Goal: Book appointment/travel/reservation

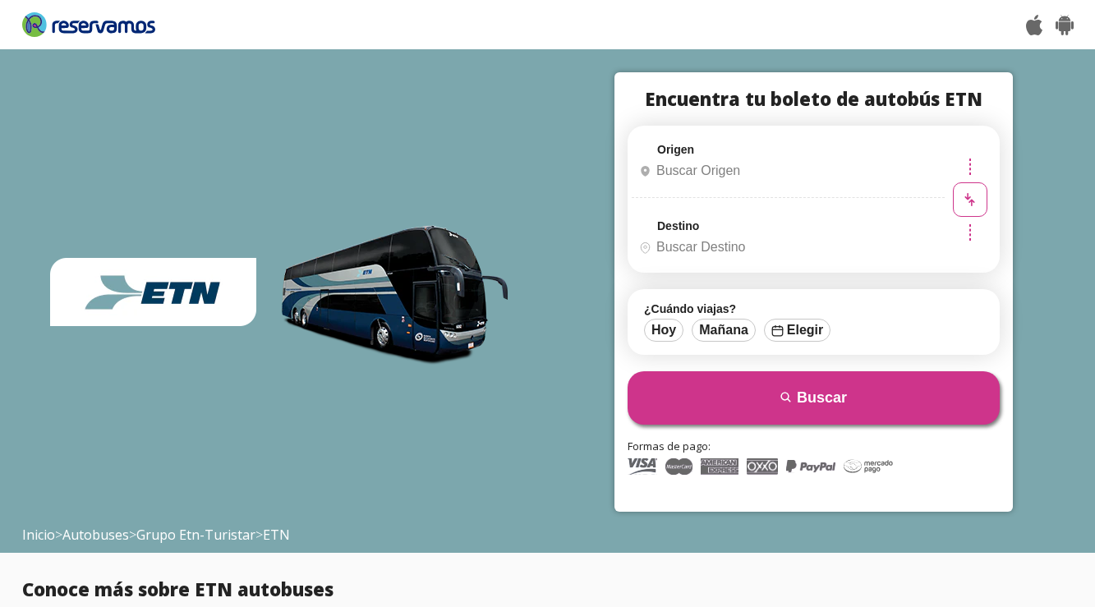
click at [724, 176] on input "Origen" at bounding box center [786, 170] width 307 height 41
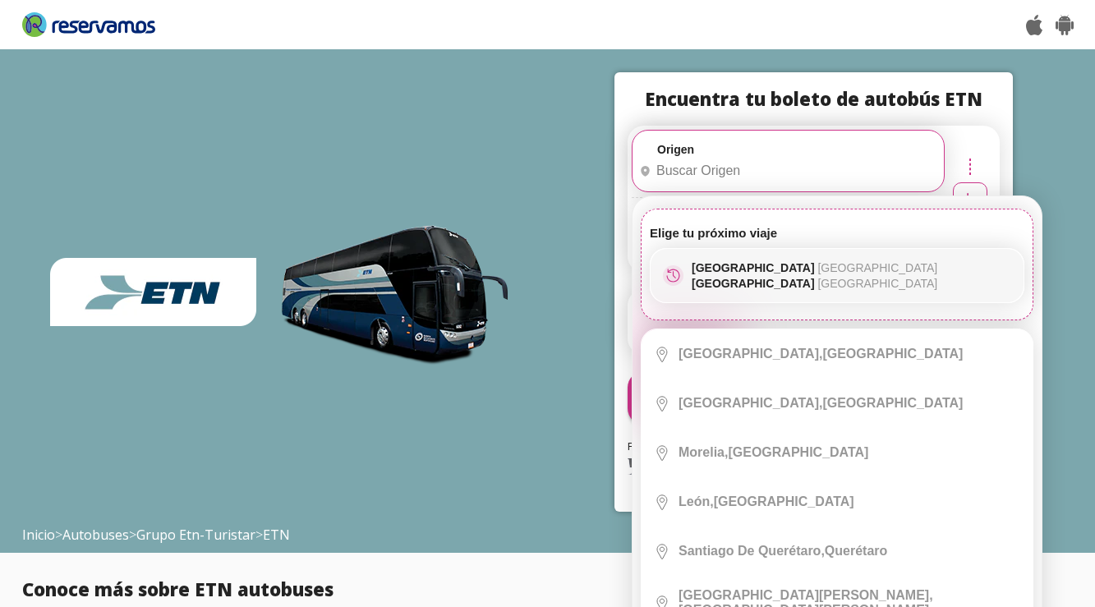
click at [744, 283] on p "[GEOGRAPHIC_DATA] [GEOGRAPHIC_DATA]" at bounding box center [815, 283] width 246 height 13
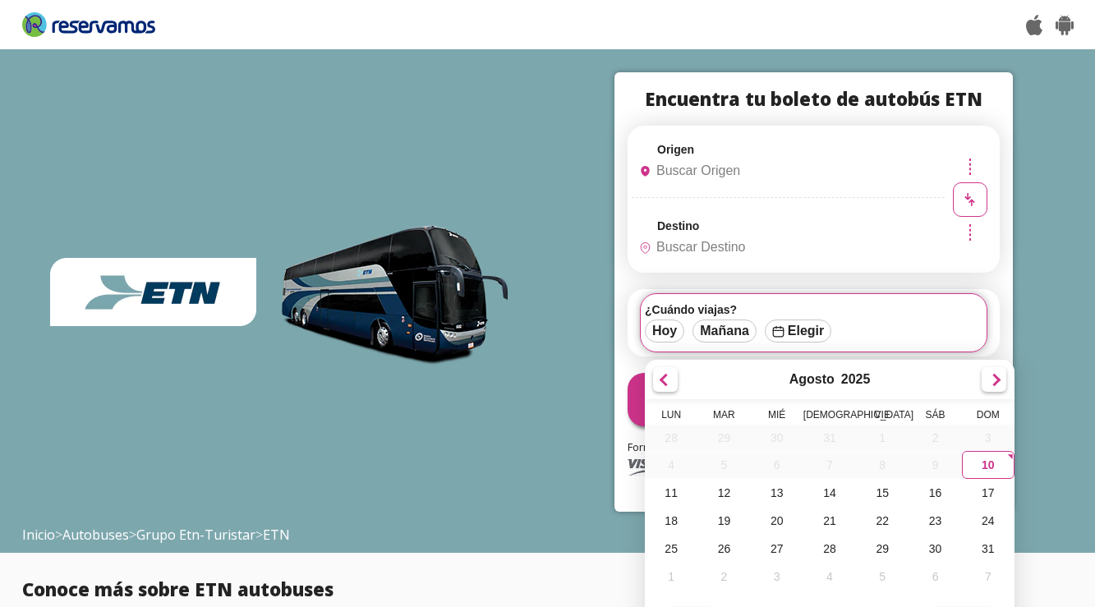
scroll to position [39, 0]
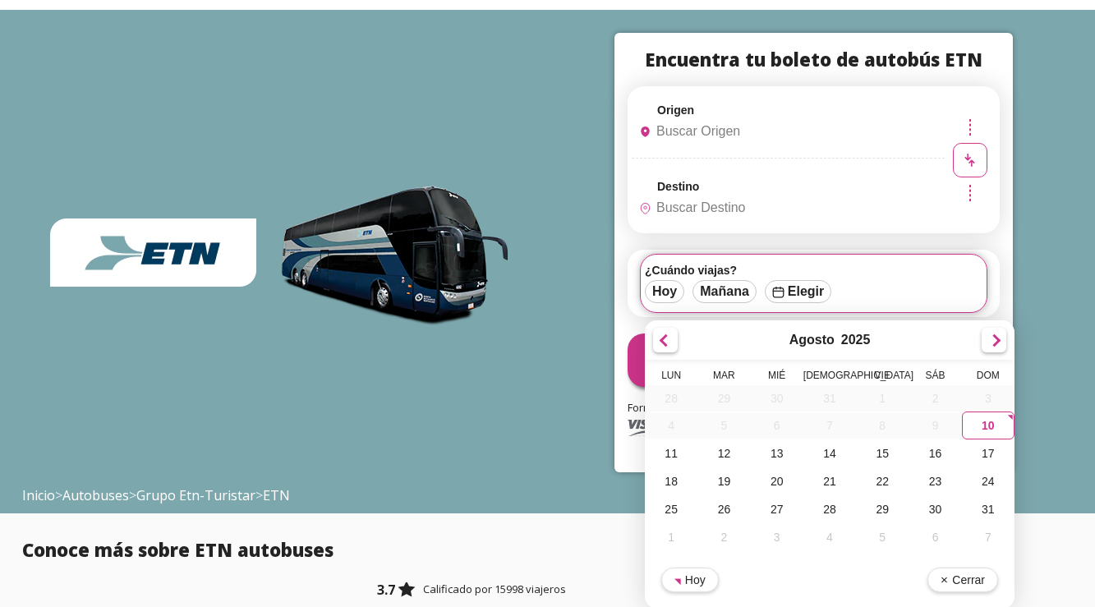
type input "[GEOGRAPHIC_DATA], [GEOGRAPHIC_DATA]"
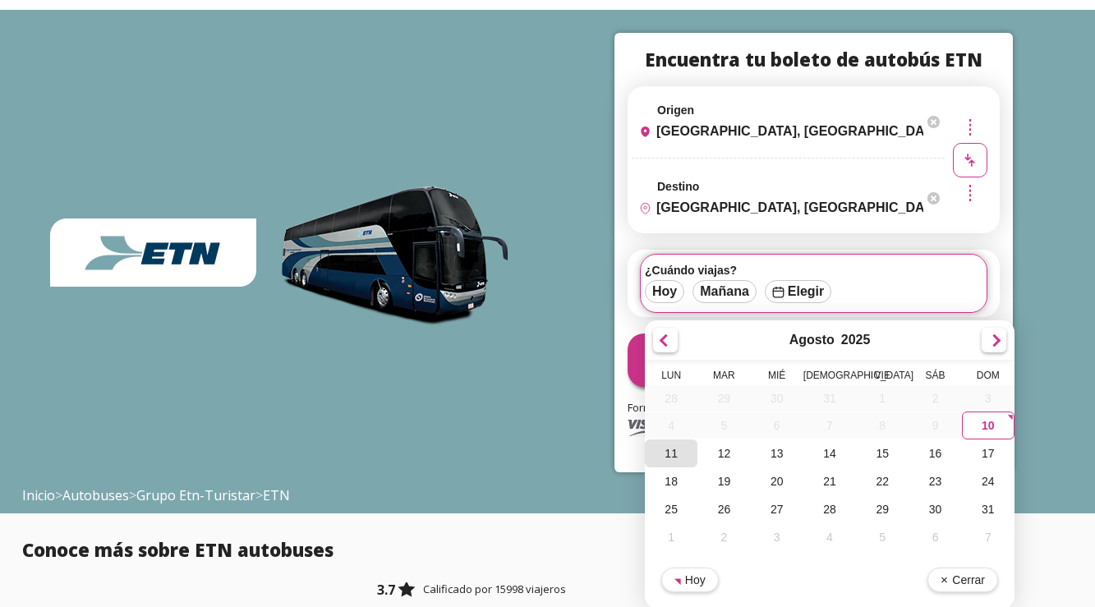
click at [674, 453] on div "11" at bounding box center [671, 454] width 53 height 28
type input "11-Ago-25"
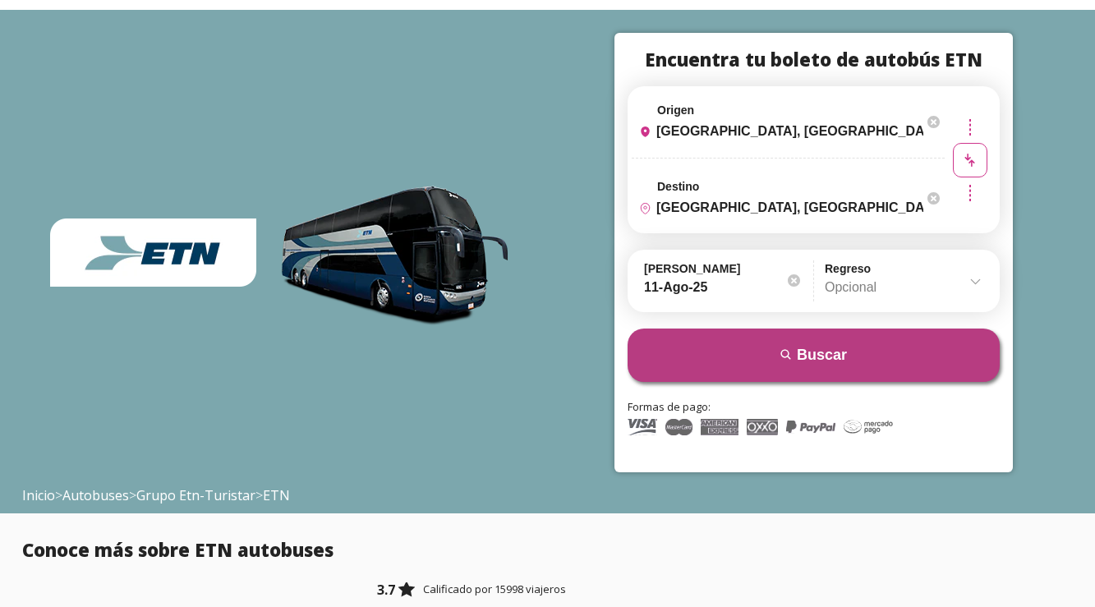
click at [790, 363] on button "search [GEOGRAPHIC_DATA]" at bounding box center [814, 355] width 372 height 53
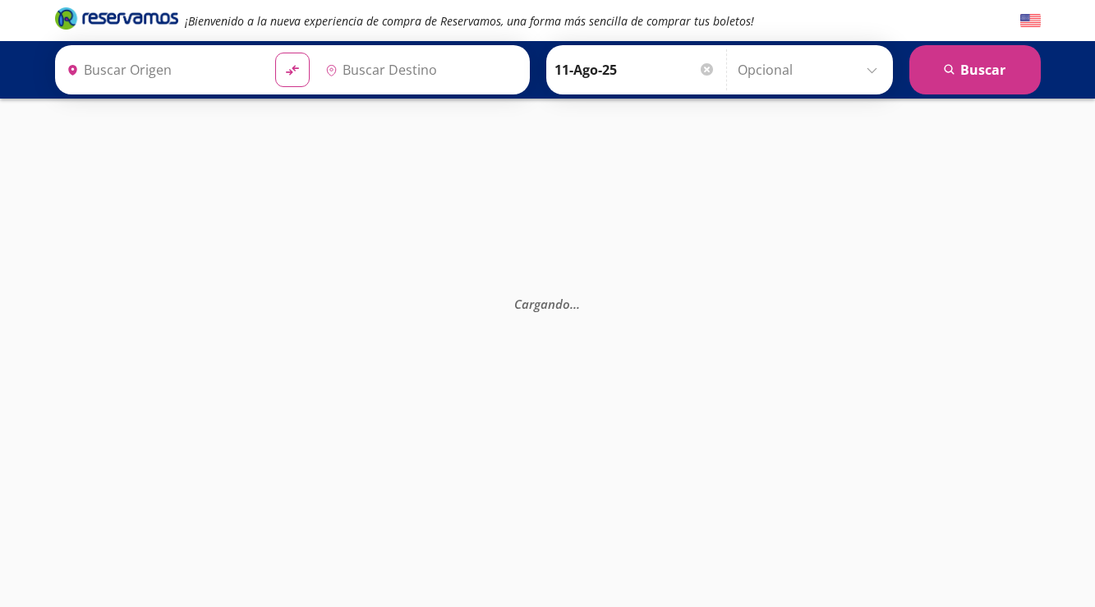
type input "[GEOGRAPHIC_DATA], [GEOGRAPHIC_DATA]"
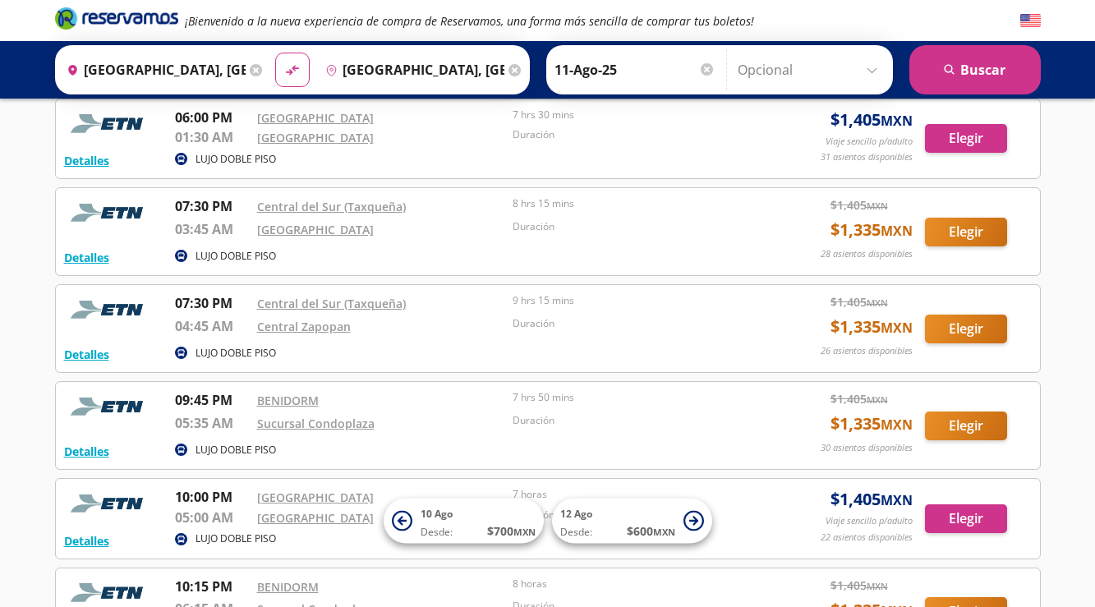
scroll to position [1135, 0]
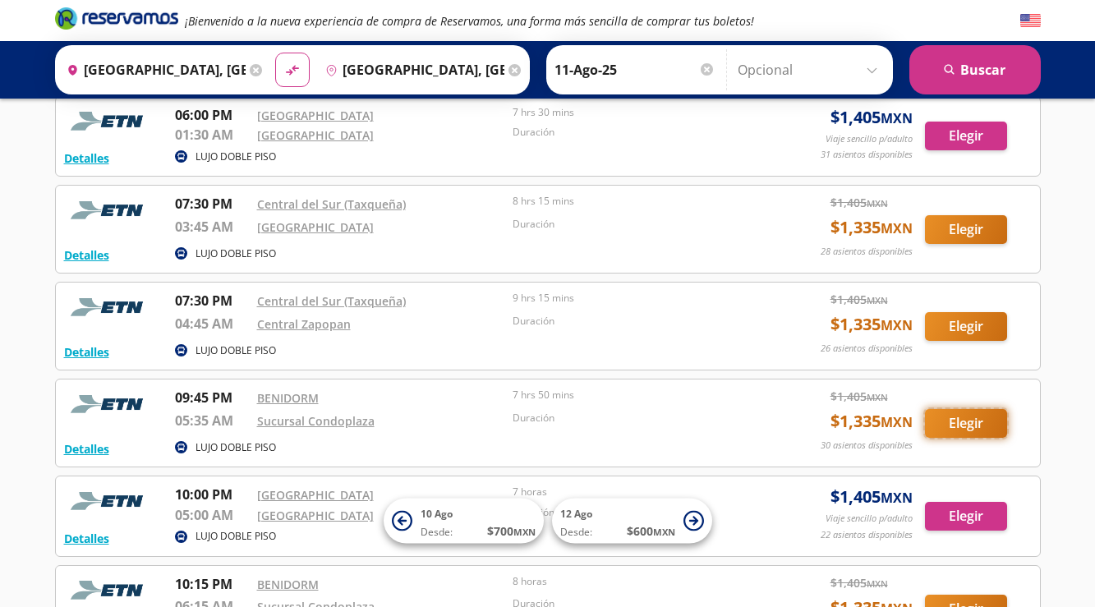
click at [951, 425] on button "Elegir" at bounding box center [966, 423] width 82 height 29
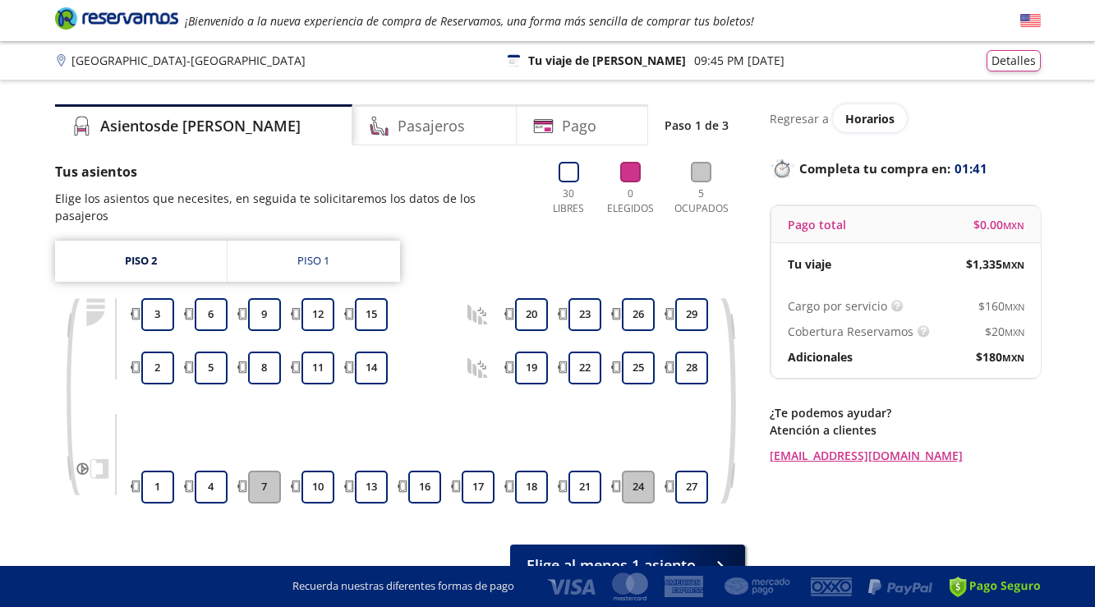
scroll to position [76, 0]
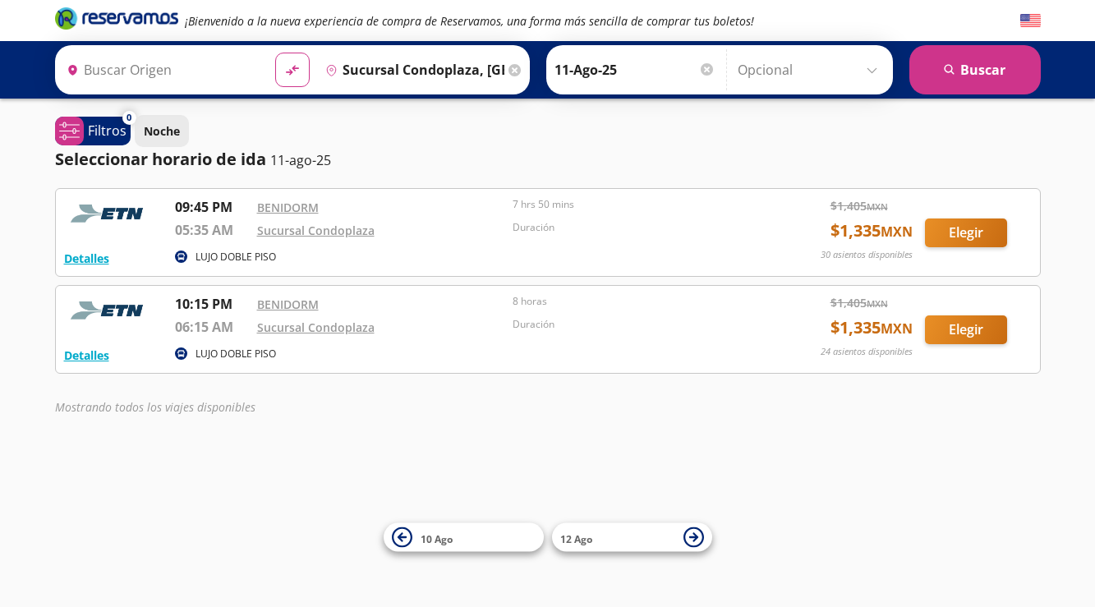
click at [164, 132] on p "Noche" at bounding box center [162, 130] width 36 height 17
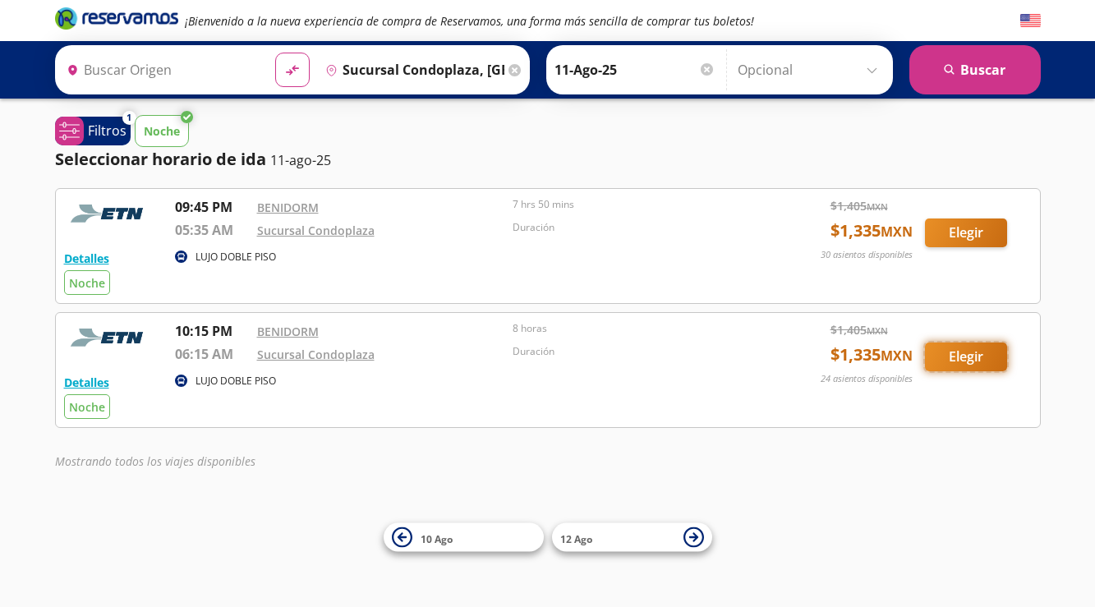
click at [975, 357] on button "Elegir" at bounding box center [966, 357] width 82 height 29
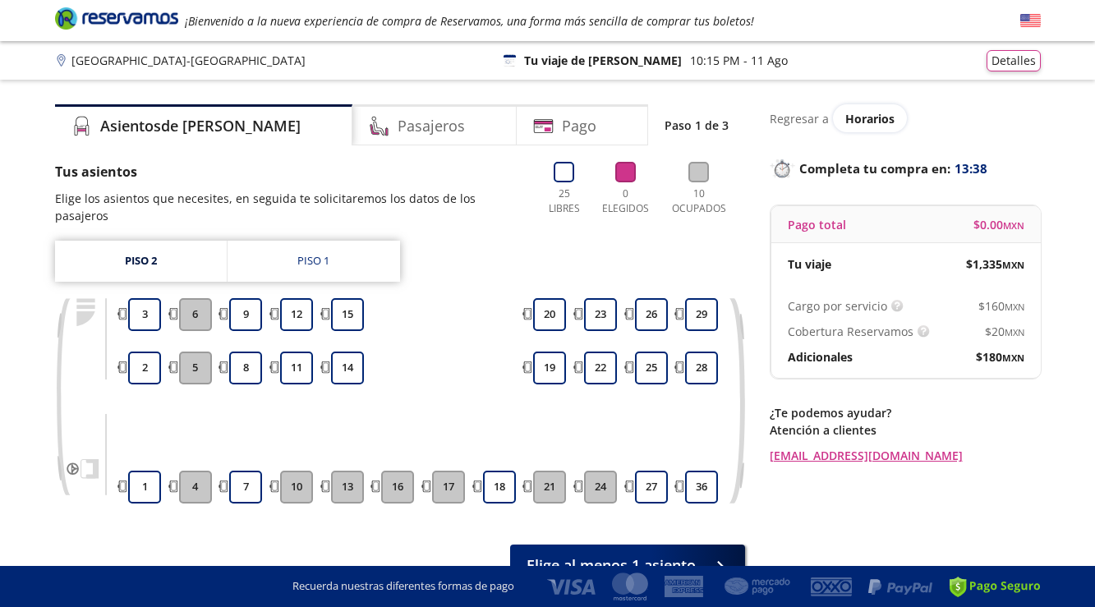
scroll to position [76, 0]
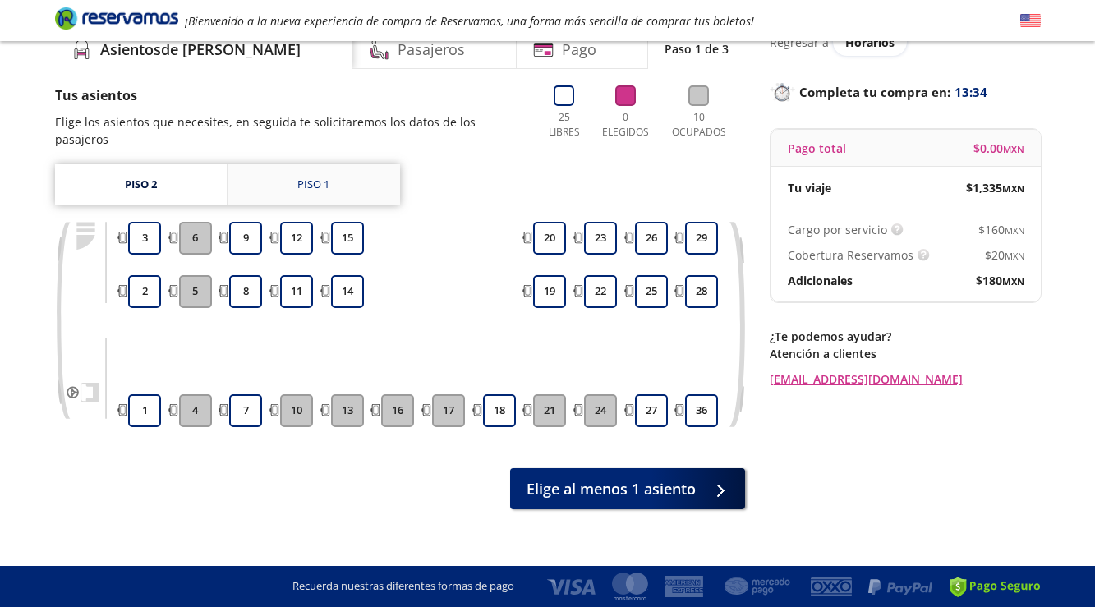
click at [323, 177] on div "Piso 1" at bounding box center [313, 185] width 32 height 16
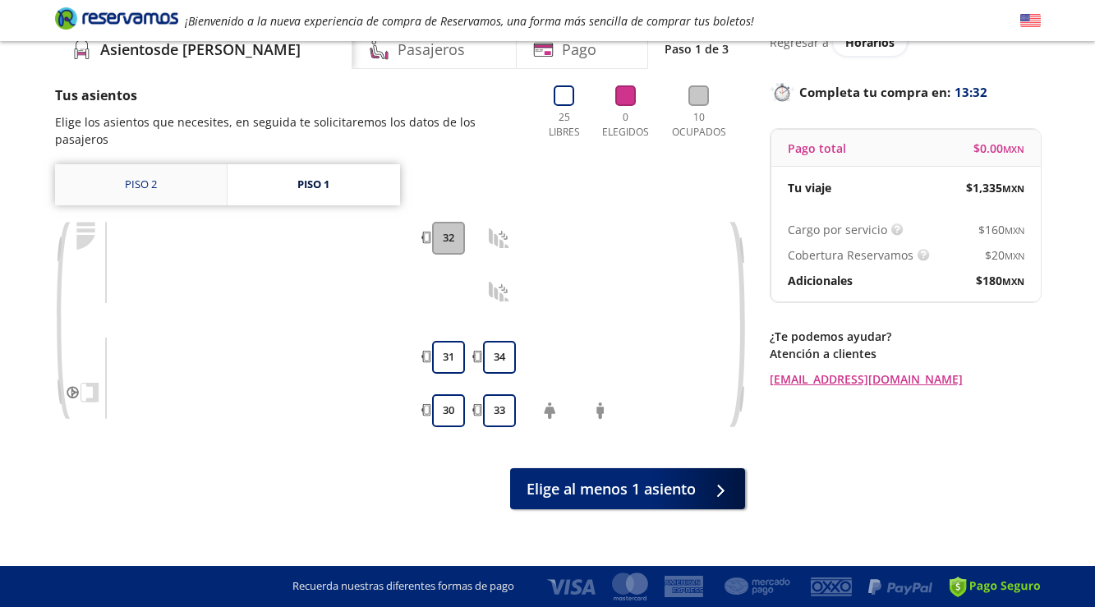
click at [151, 168] on link "Piso 2" at bounding box center [141, 184] width 172 height 41
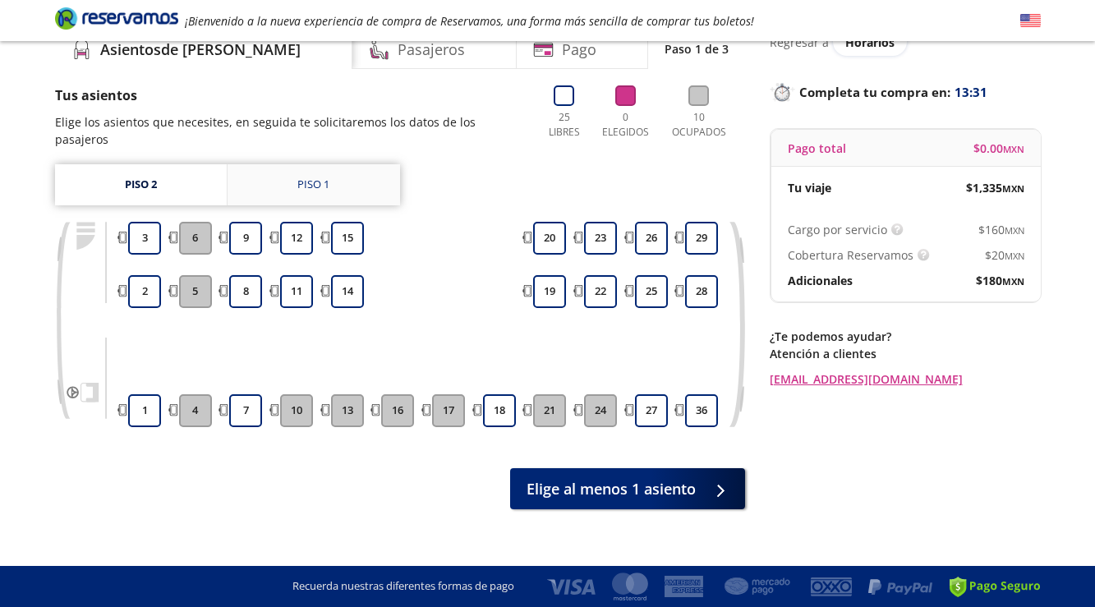
click at [329, 177] on div "Piso 1" at bounding box center [313, 185] width 32 height 16
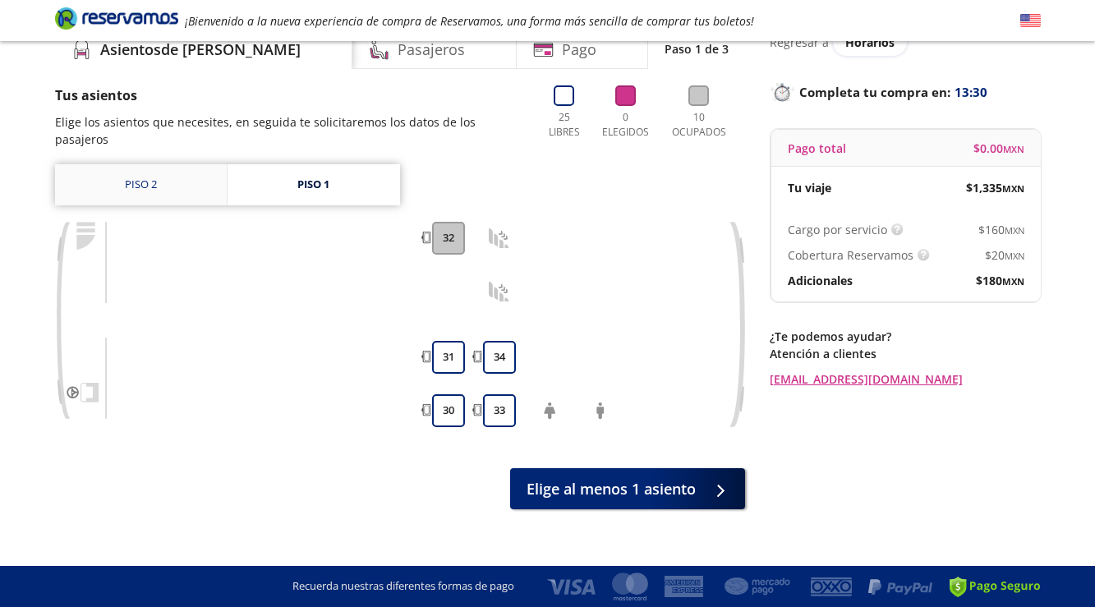
click at [145, 164] on link "Piso 2" at bounding box center [141, 184] width 172 height 41
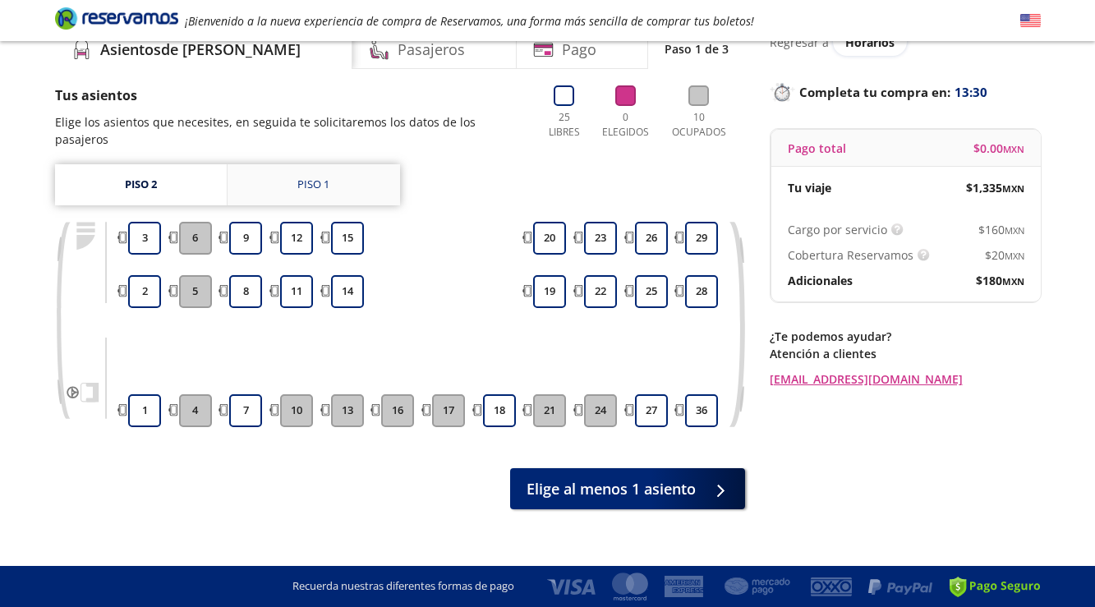
click at [298, 177] on div "Piso 1" at bounding box center [313, 185] width 32 height 16
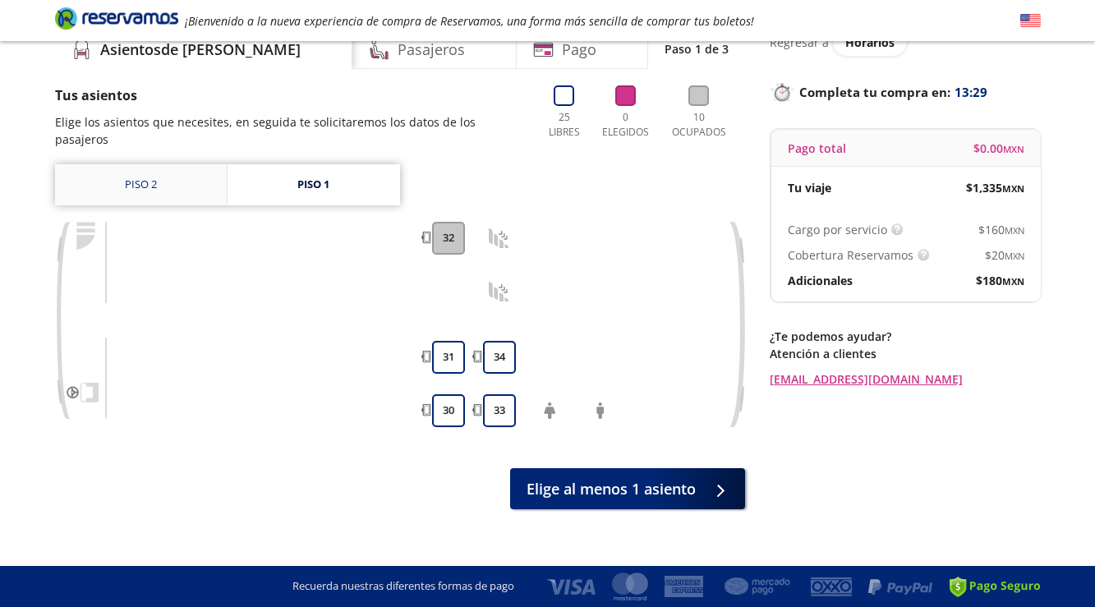
click at [151, 167] on link "Piso 2" at bounding box center [141, 184] width 172 height 41
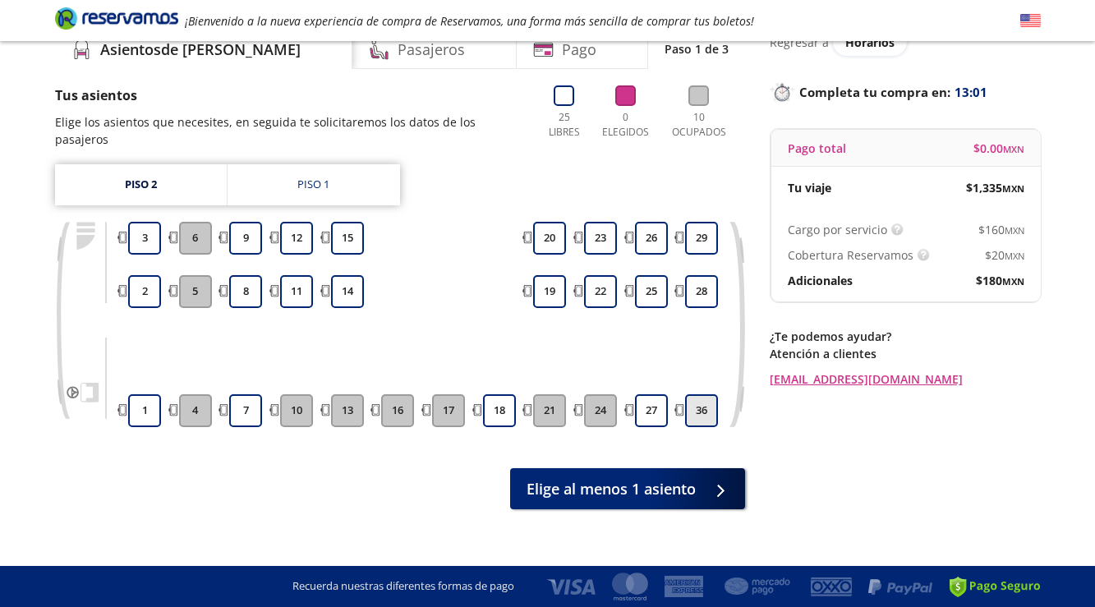
click at [702, 394] on button "36" at bounding box center [701, 410] width 33 height 33
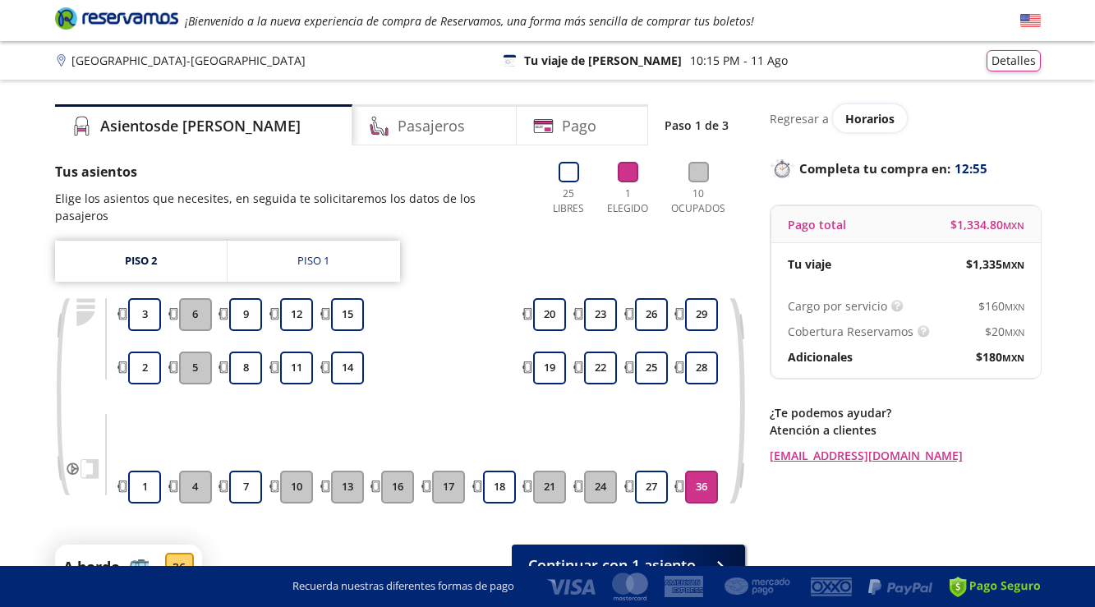
scroll to position [81, 0]
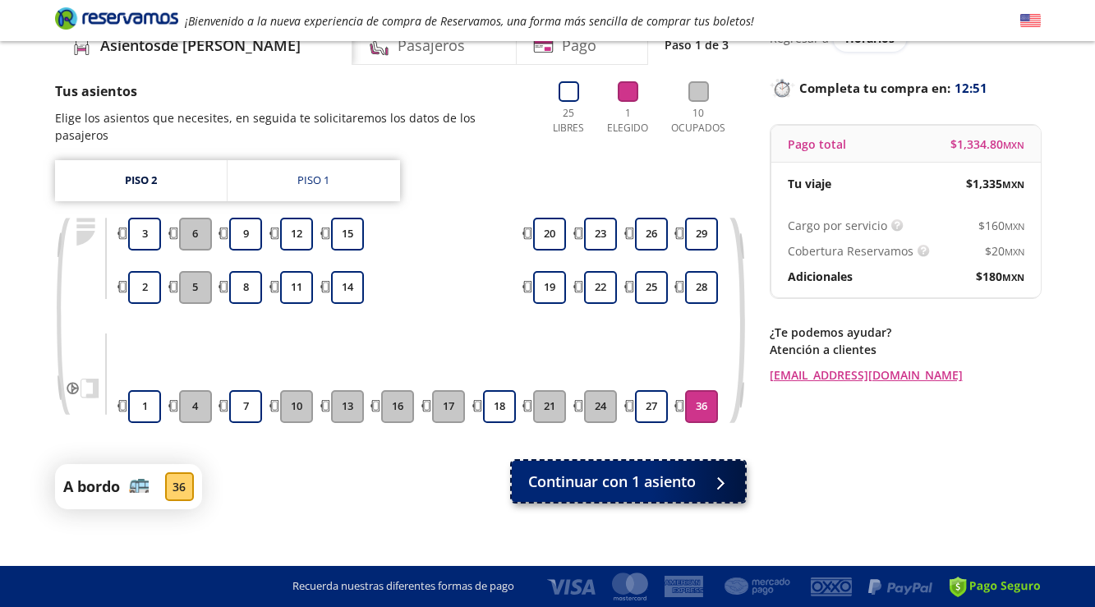
click at [611, 472] on span "Continuar con 1 asiento" at bounding box center [612, 482] width 168 height 22
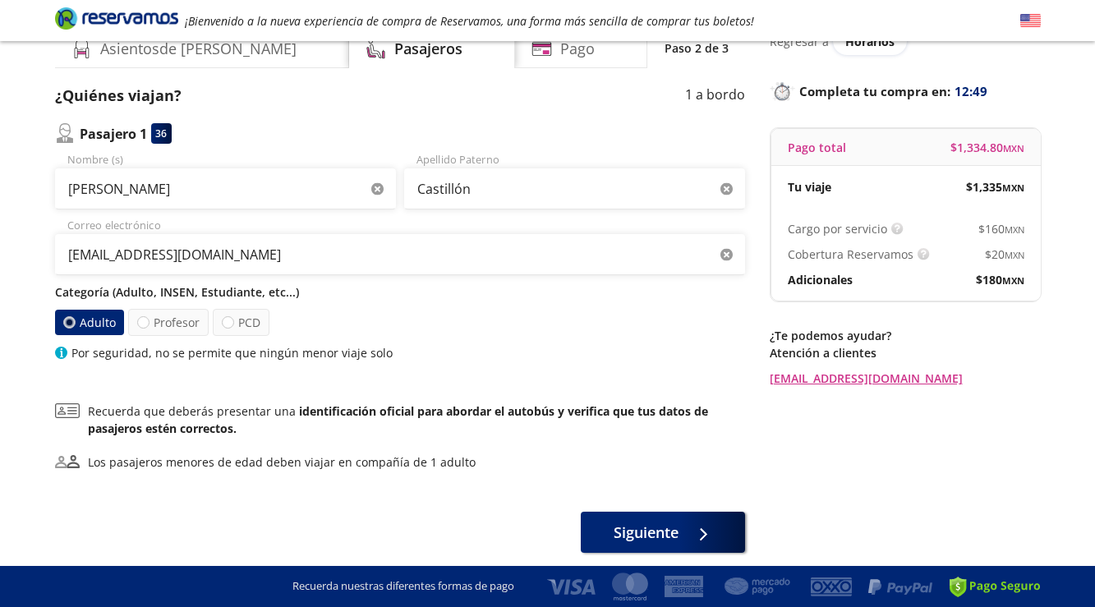
scroll to position [76, 0]
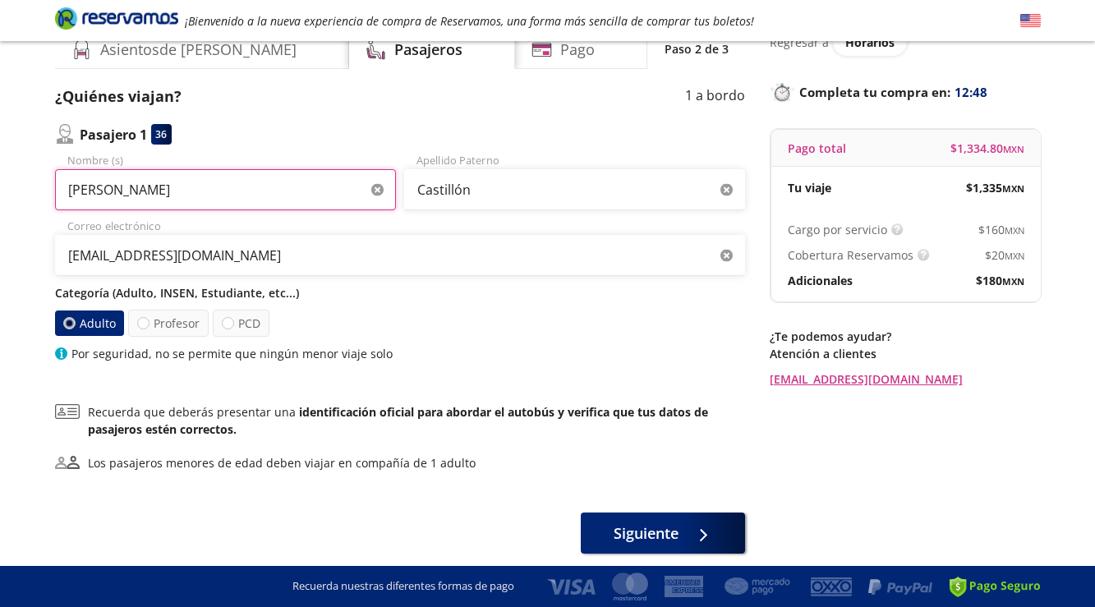
click at [186, 194] on input "Gustavo Ian" at bounding box center [225, 189] width 341 height 41
type input "G"
type input "Karla Sofia"
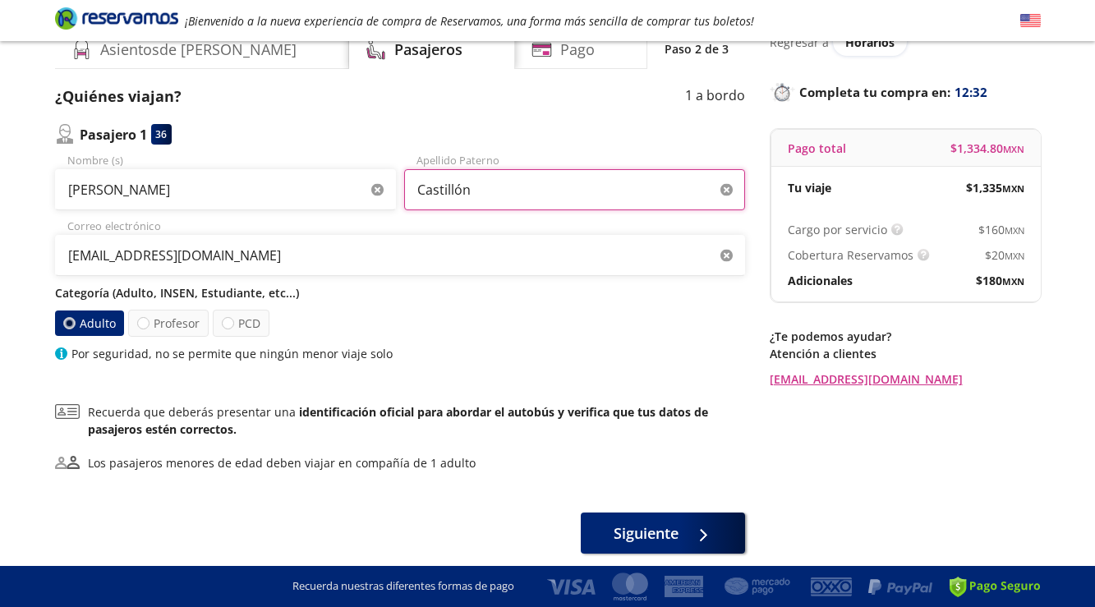
click at [500, 187] on input "Castillón" at bounding box center [574, 189] width 341 height 41
type input "C"
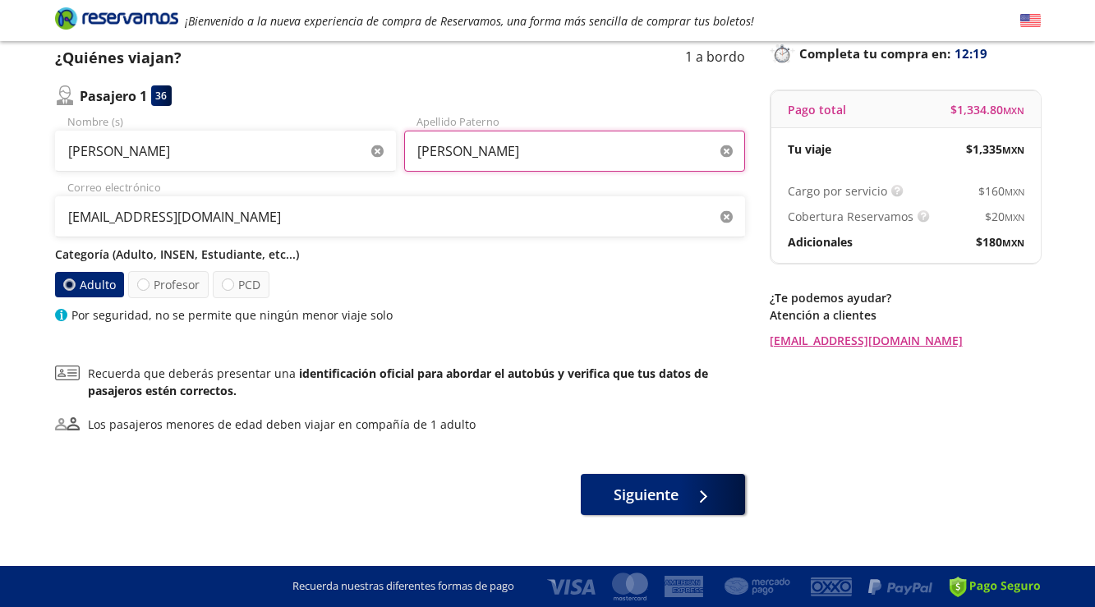
scroll to position [116, 0]
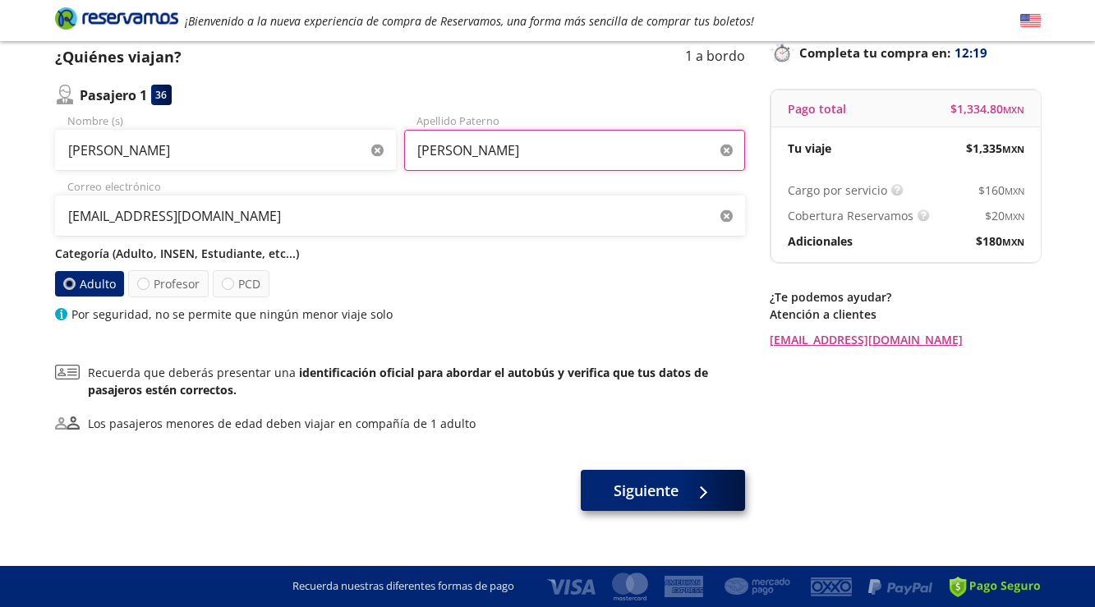
type input "Martin"
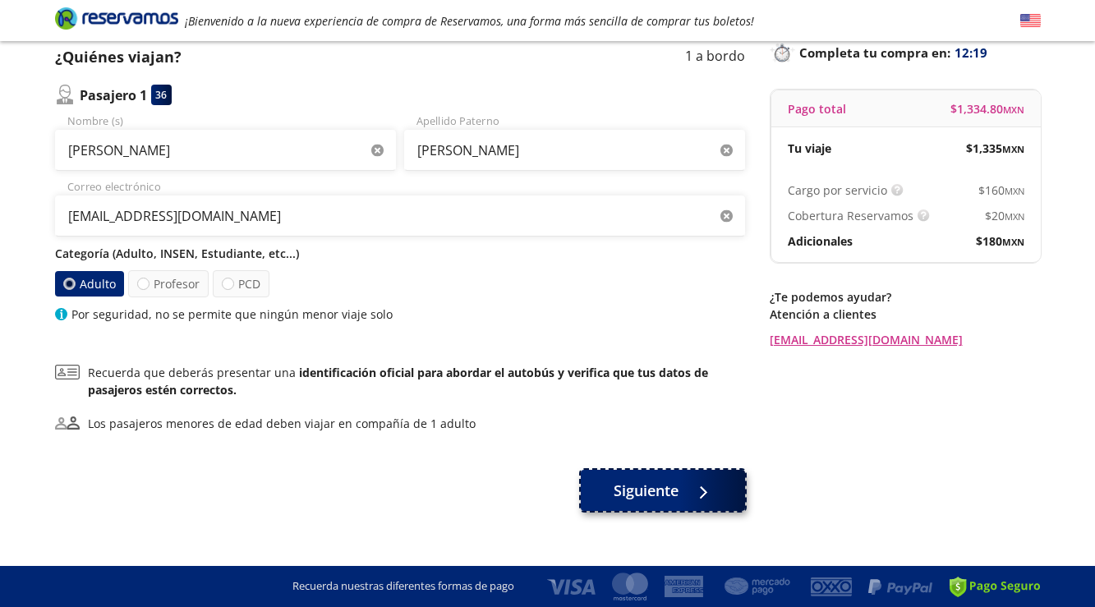
click at [633, 494] on span "Siguiente" at bounding box center [646, 491] width 65 height 22
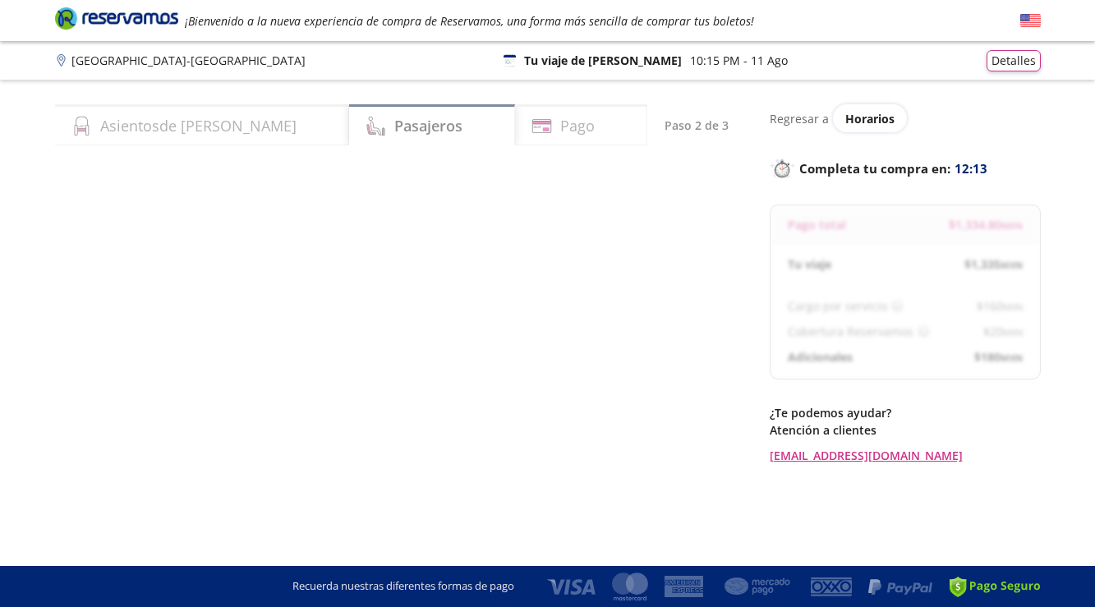
select select "MX"
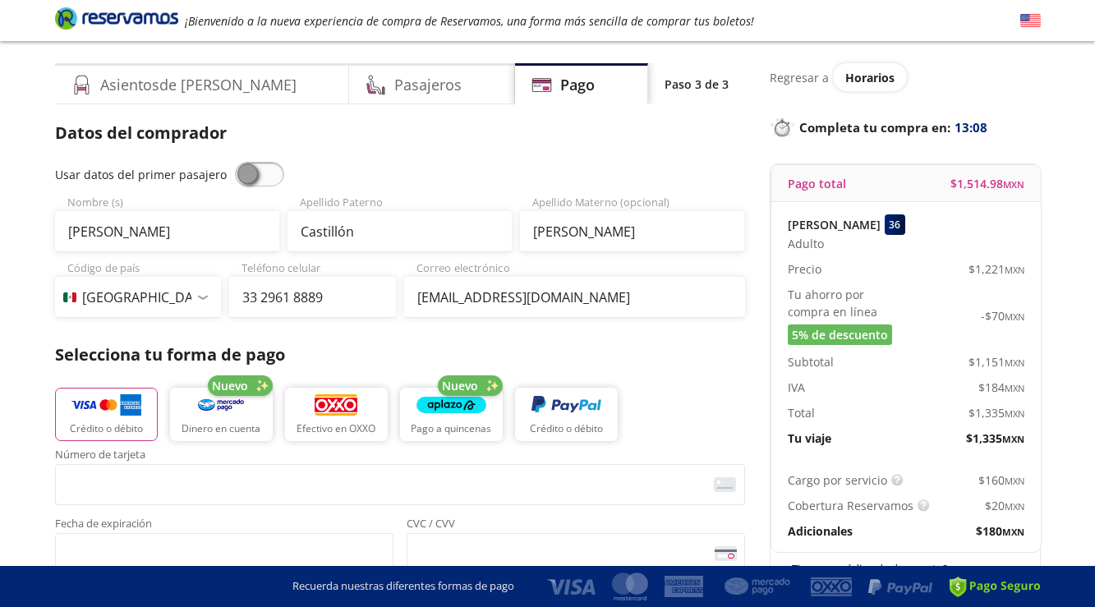
scroll to position [55, 0]
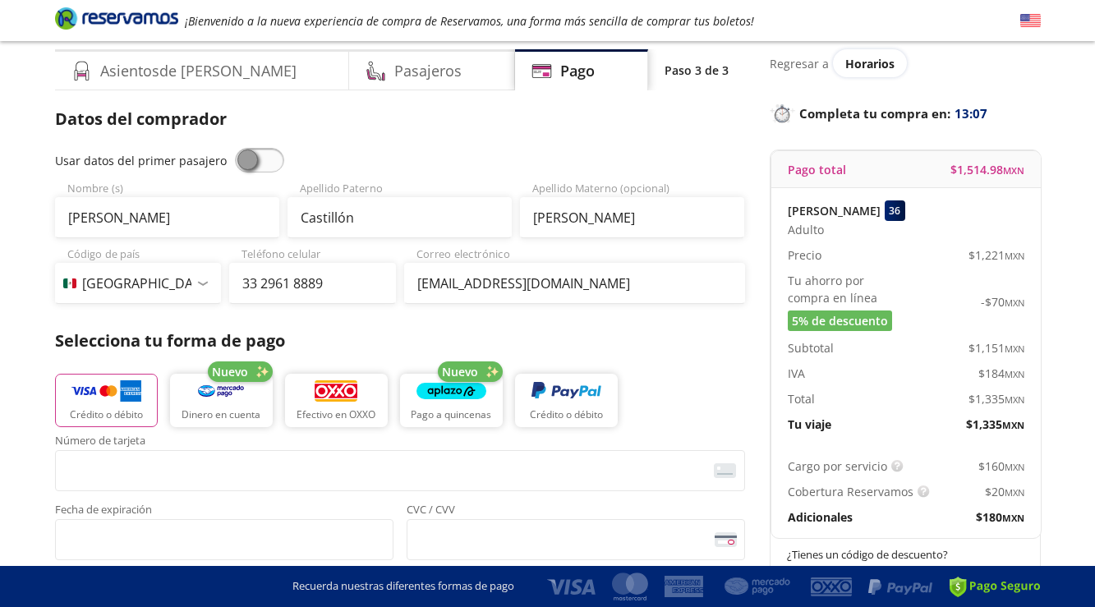
click at [242, 157] on span at bounding box center [259, 160] width 49 height 25
click at [235, 148] on input "checkbox" at bounding box center [235, 148] width 0 height 0
type input "Karla Sofia"
type input "Martin"
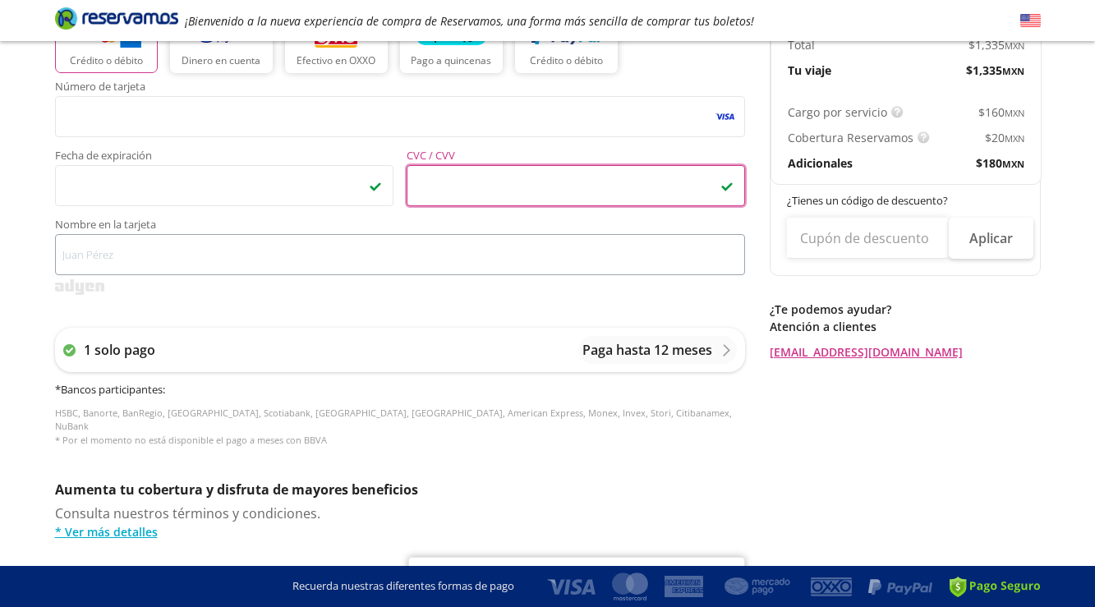
scroll to position [416, 0]
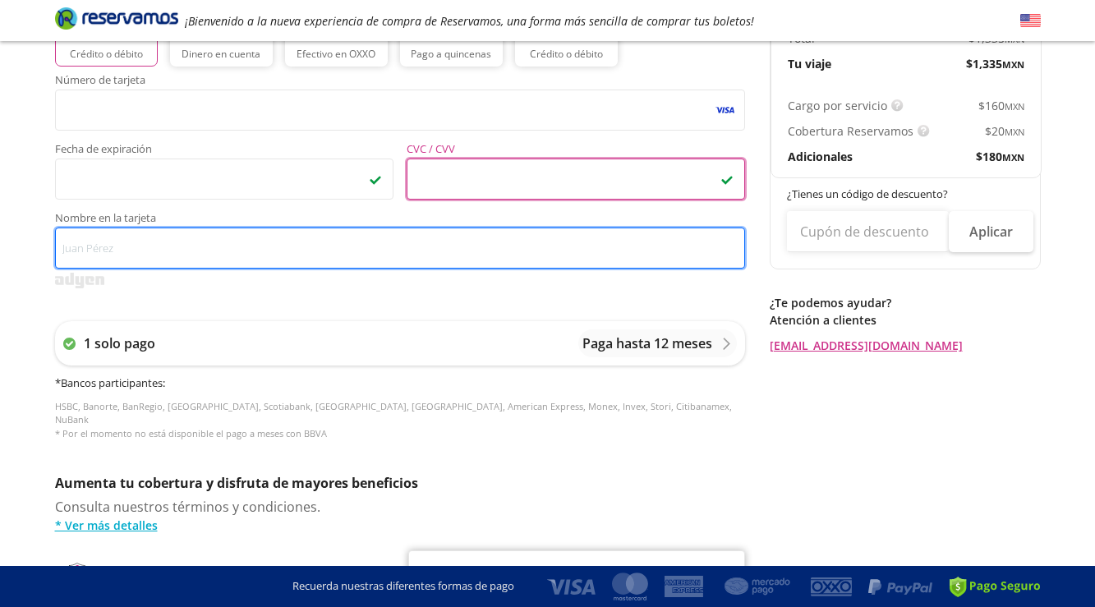
click at [260, 256] on input "Nombre en la tarjeta" at bounding box center [400, 248] width 690 height 41
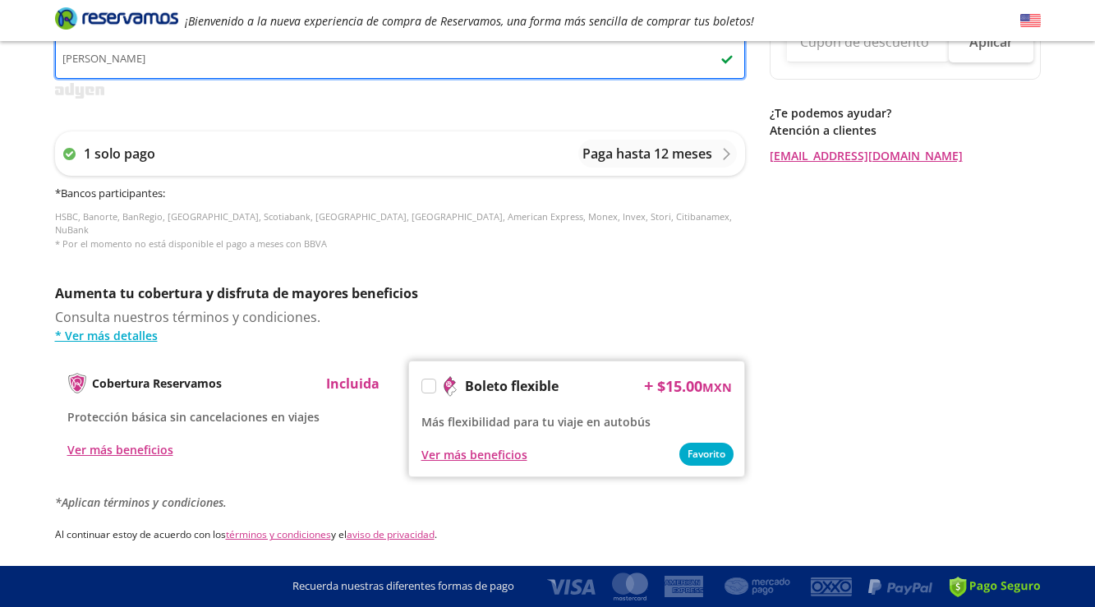
scroll to position [633, 0]
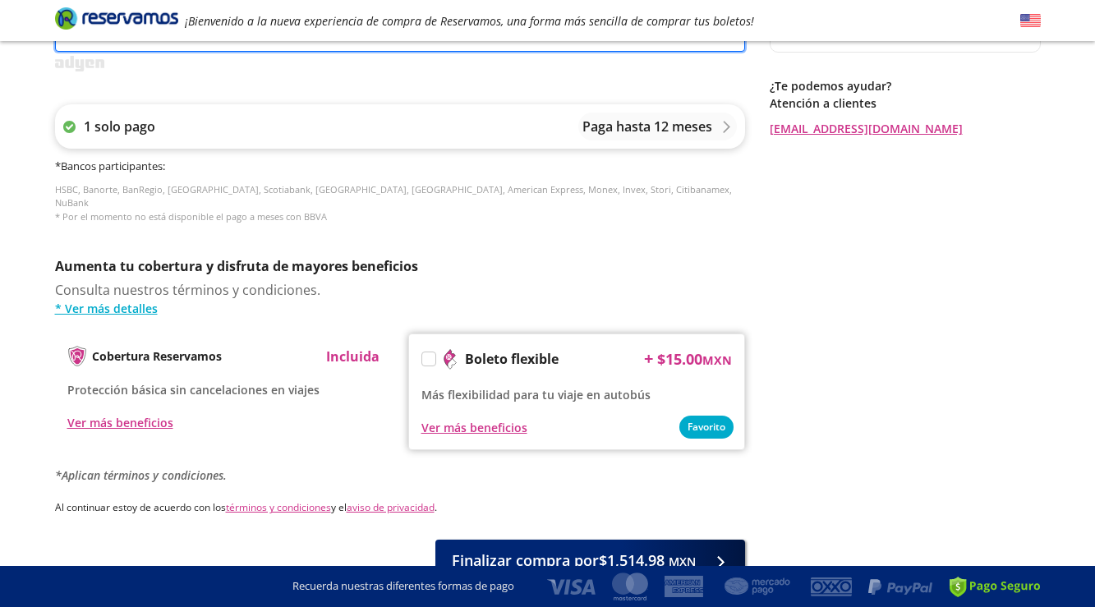
type input "Ian Castillon"
click at [633, 132] on p "Paga hasta 12 meses" at bounding box center [648, 127] width 130 height 20
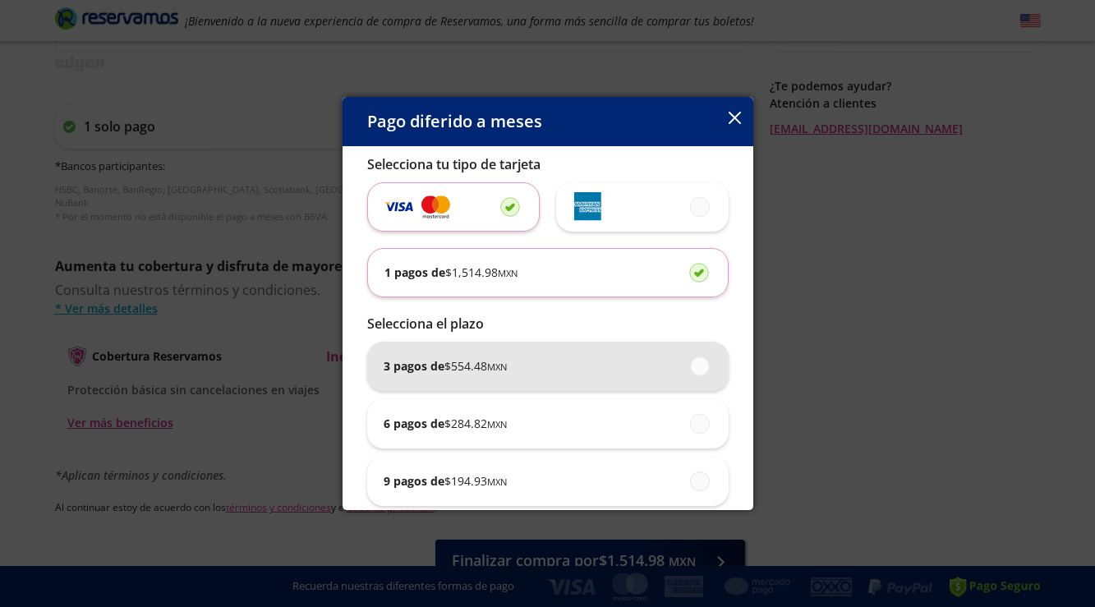
click at [515, 370] on div "3 pagos de $ 554.48 MXN" at bounding box center [548, 366] width 329 height 49
click at [690, 370] on input "3 pagos de $ 554.48 MXN" at bounding box center [695, 366] width 11 height 11
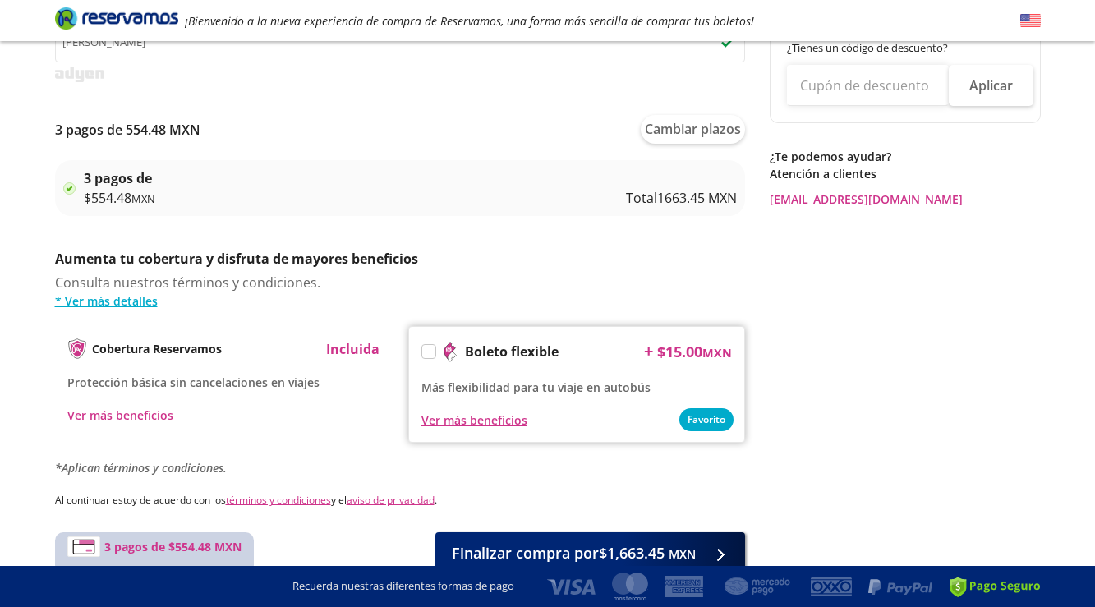
scroll to position [656, 0]
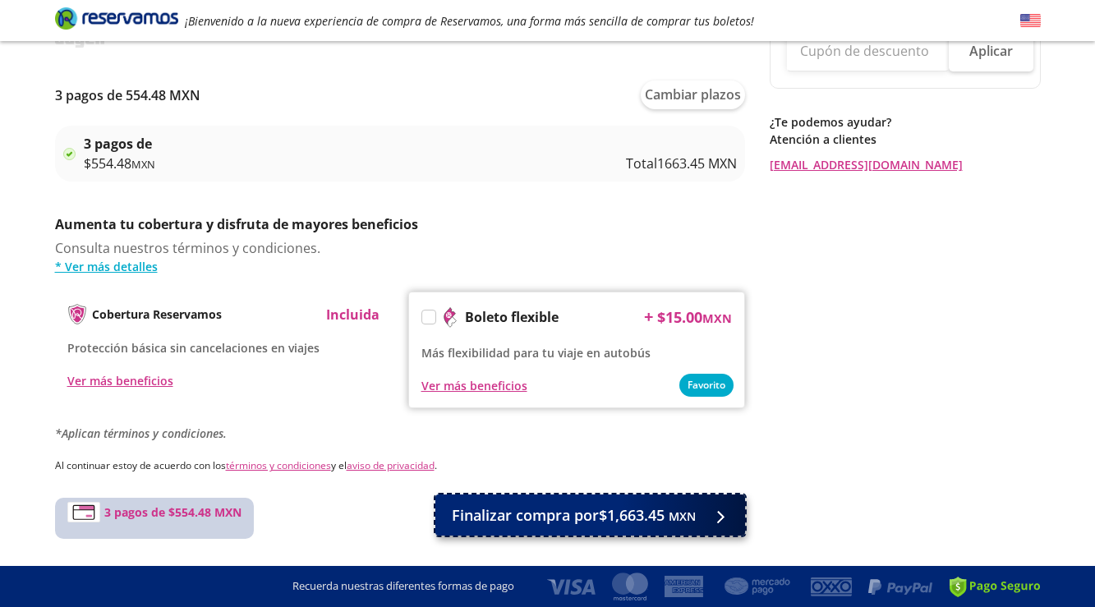
click at [504, 510] on span "Finalizar compra por $1,663.45 MXN" at bounding box center [574, 515] width 244 height 22
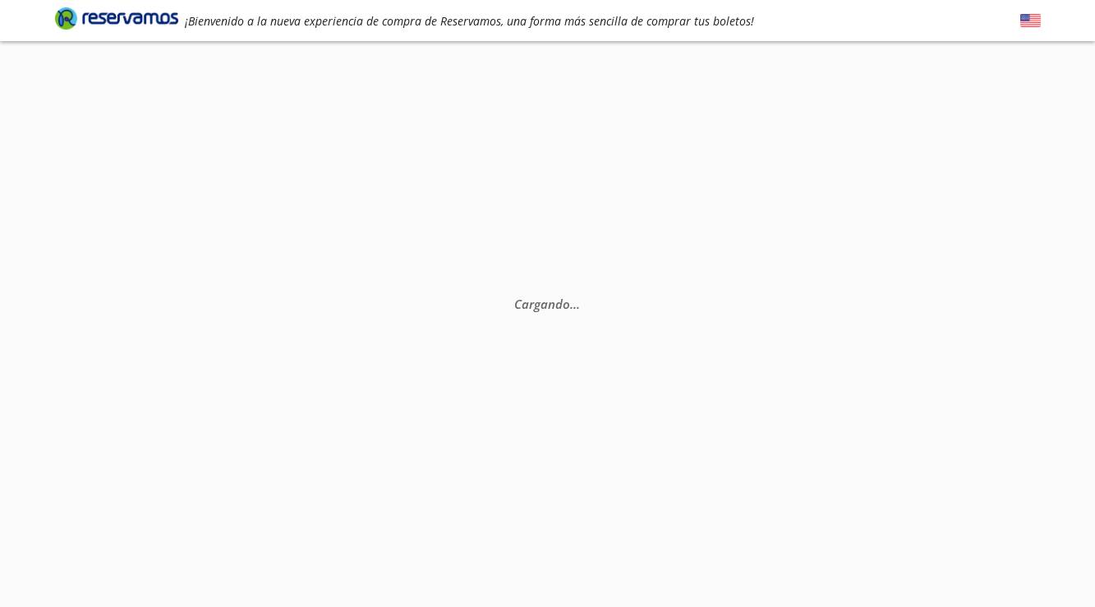
scroll to position [107, 0]
select select "MX"
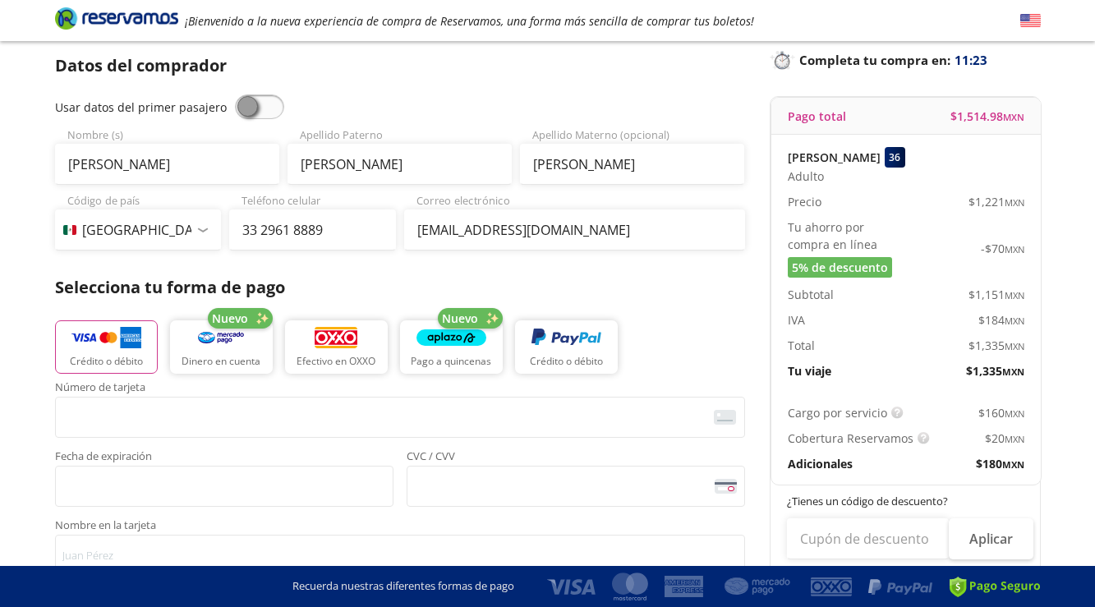
scroll to position [76, 0]
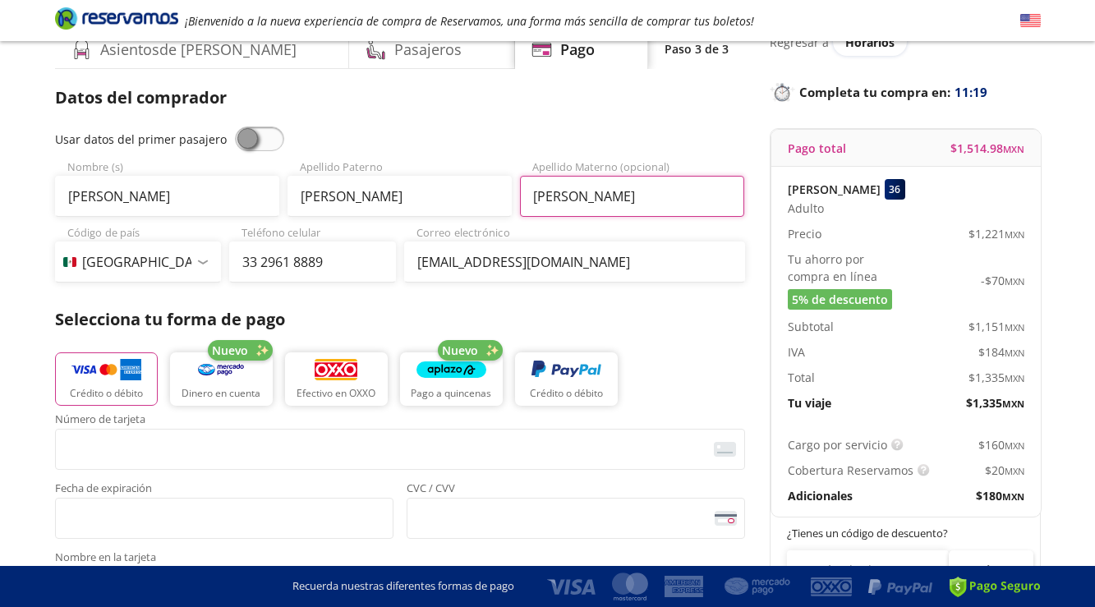
click at [583, 197] on input "Martin" at bounding box center [632, 196] width 224 height 41
type input "M"
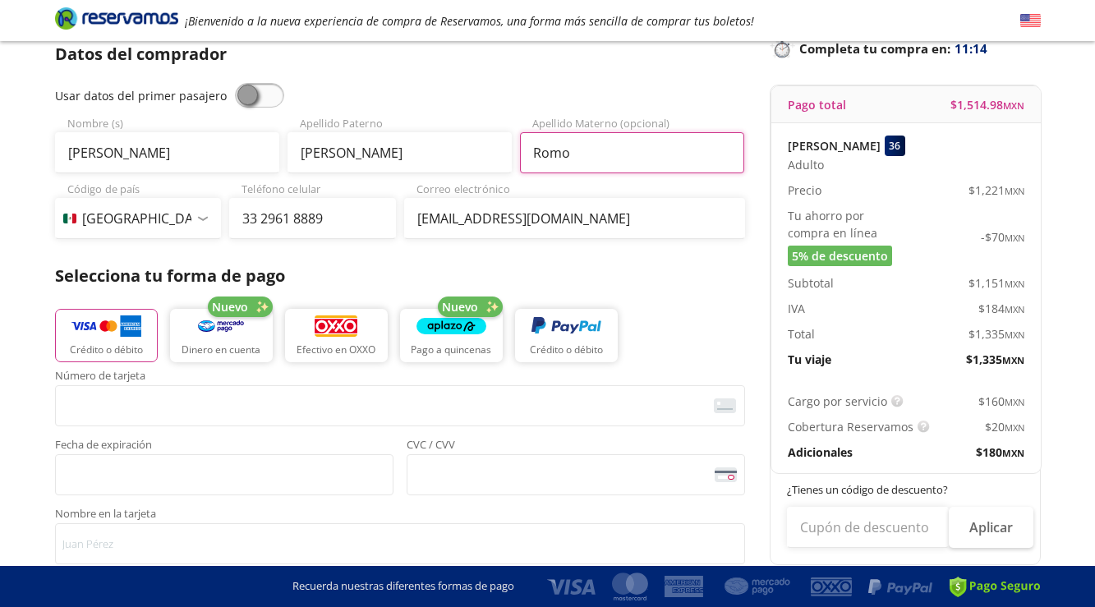
scroll to position [119, 0]
type input "Romo"
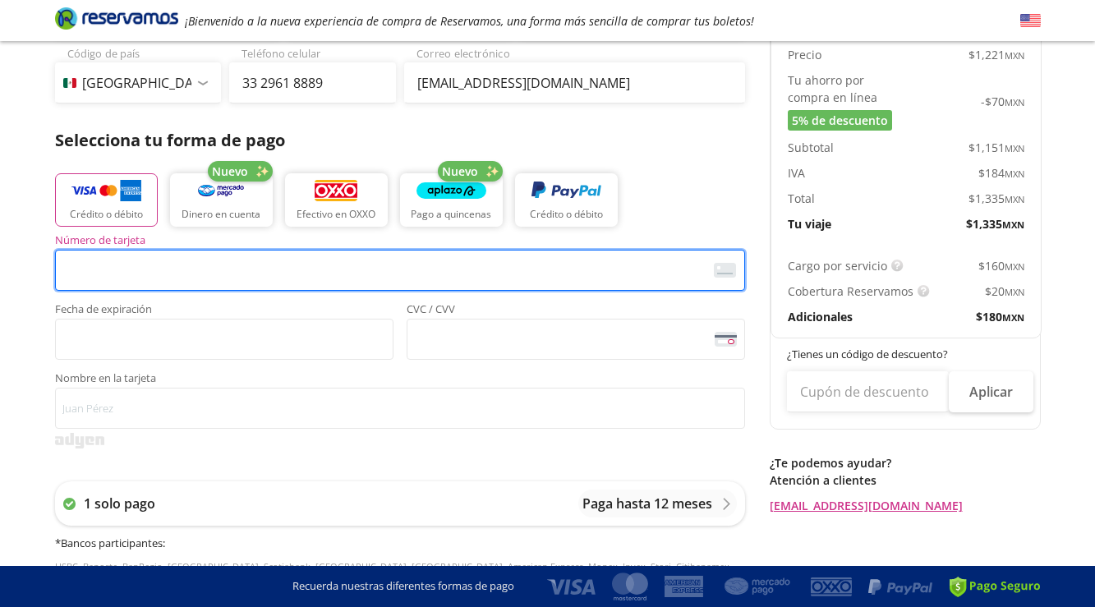
scroll to position [260, 0]
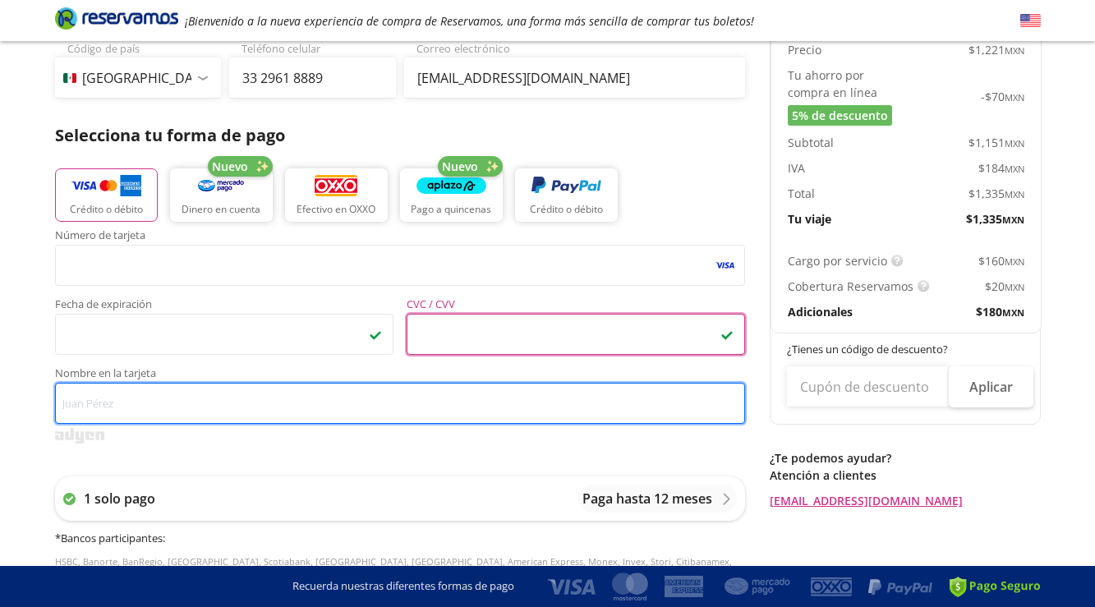
click at [212, 402] on input "Nombre en la tarjeta" at bounding box center [400, 403] width 690 height 41
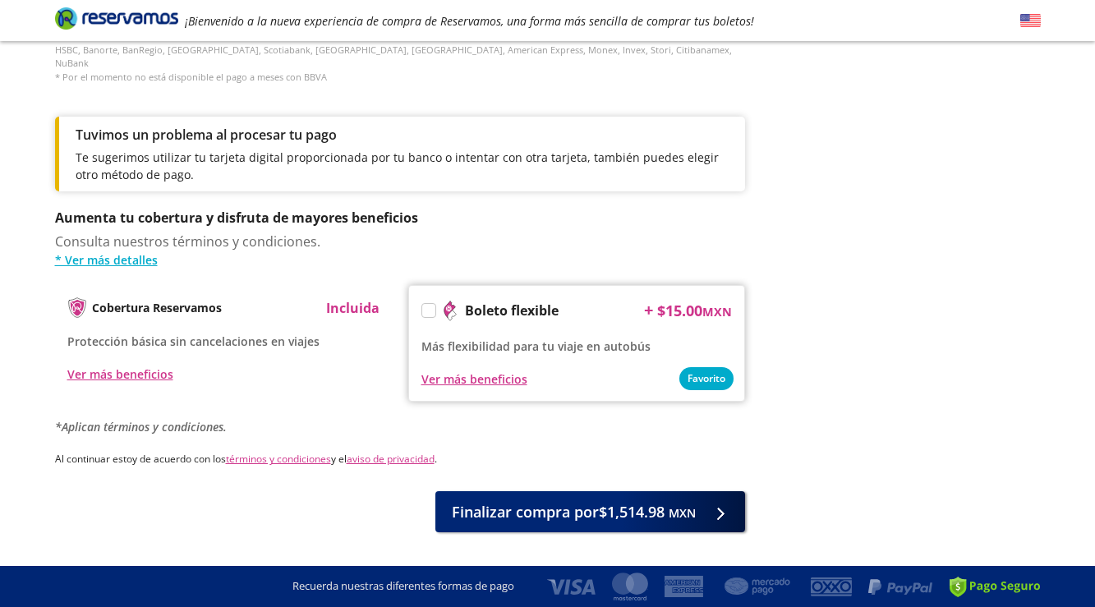
scroll to position [799, 0]
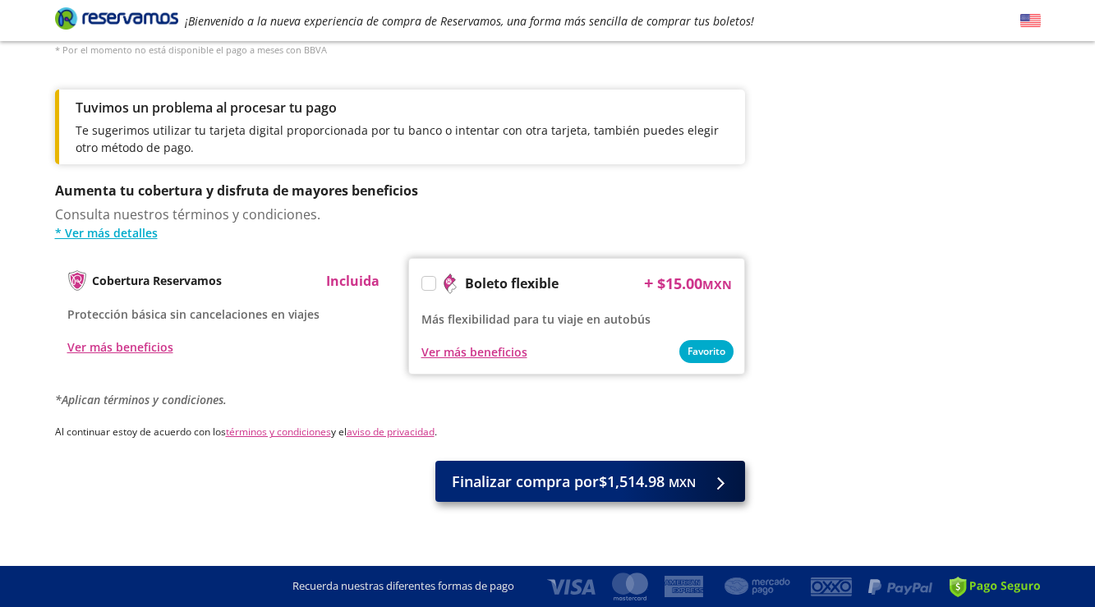
type input "Ian Castillon"
click at [476, 477] on span "Finalizar compra por $1,514.98 MXN" at bounding box center [574, 482] width 244 height 22
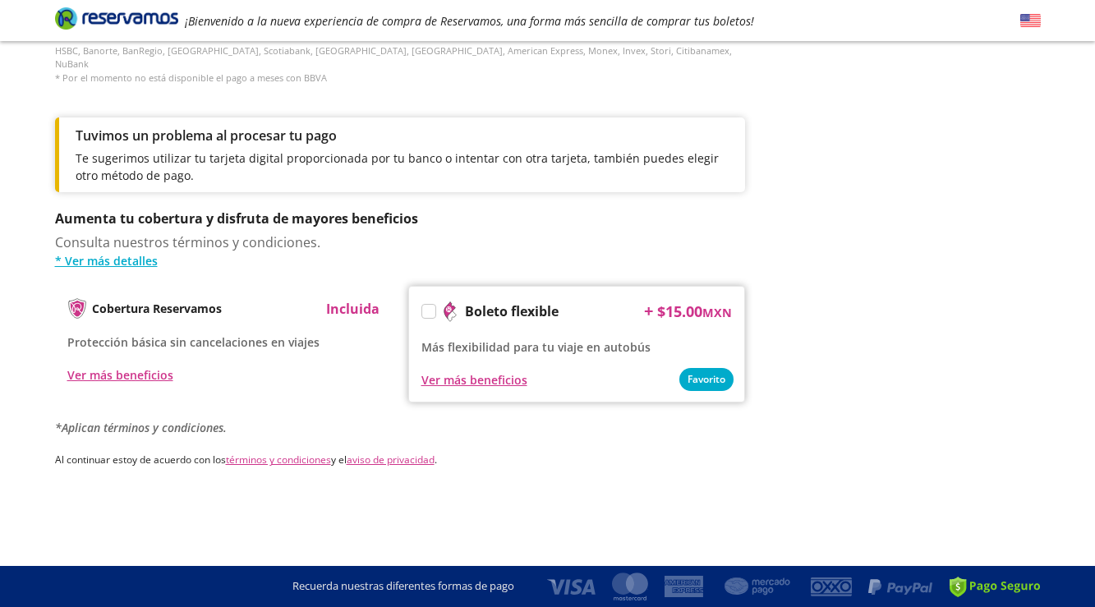
scroll to position [0, 0]
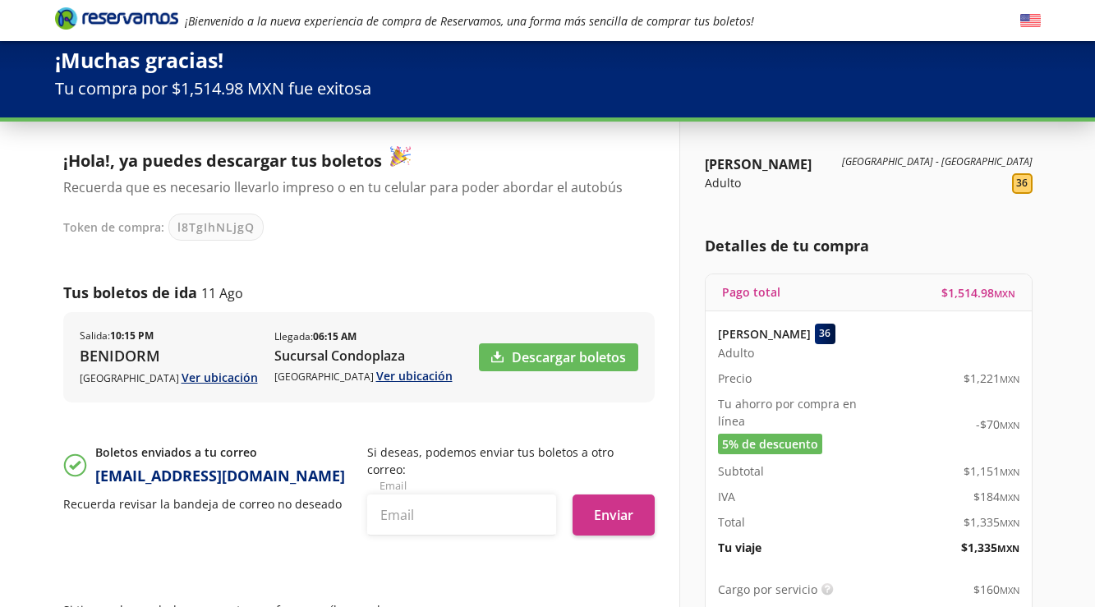
scroll to position [161, 0]
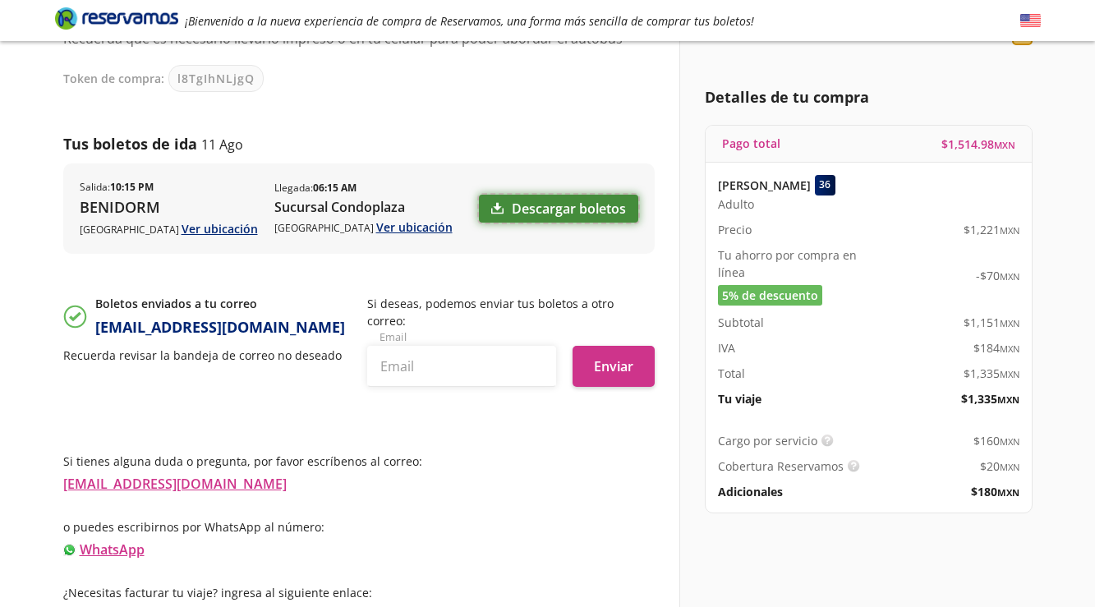
click at [555, 205] on link "Descargar boletos" at bounding box center [558, 209] width 159 height 28
